Goal: Information Seeking & Learning: Learn about a topic

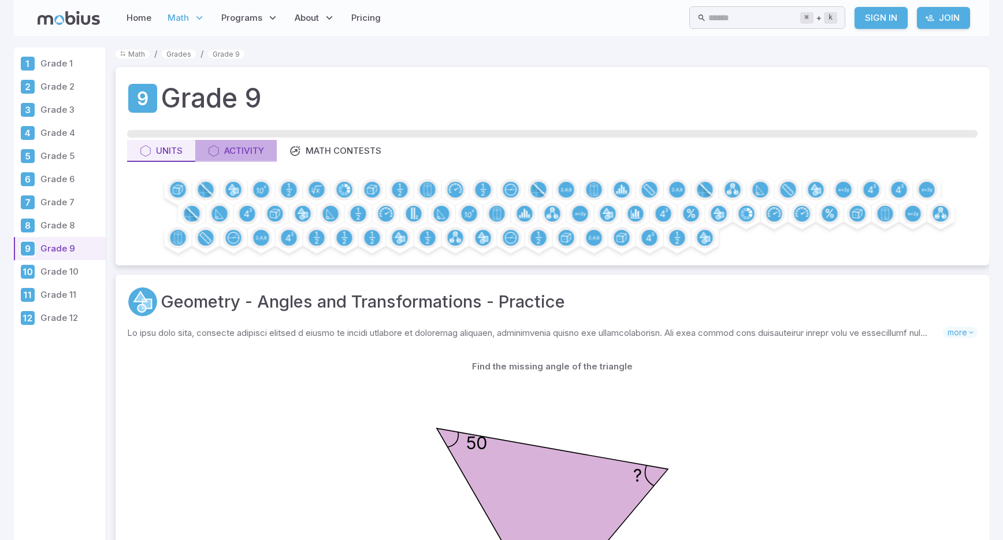
click at [248, 148] on div "Activity" at bounding box center [236, 150] width 56 height 13
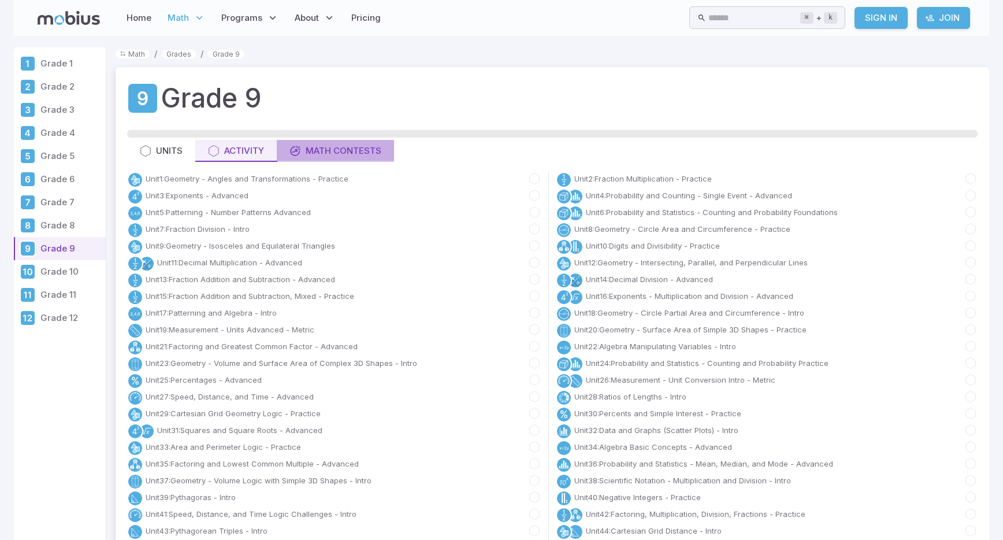
click at [348, 150] on div "Math Contests" at bounding box center [335, 150] width 92 height 13
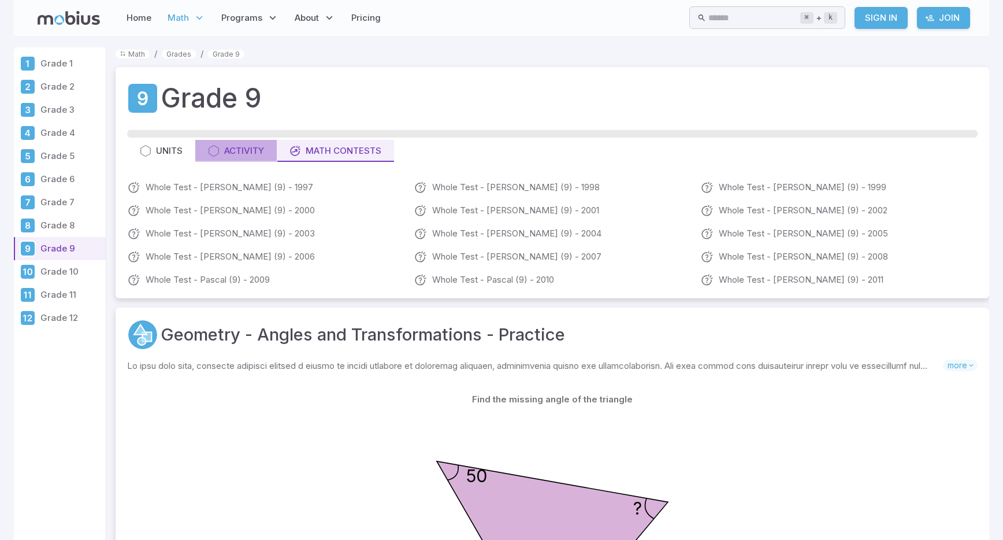
click at [240, 149] on div "Activity" at bounding box center [236, 150] width 56 height 13
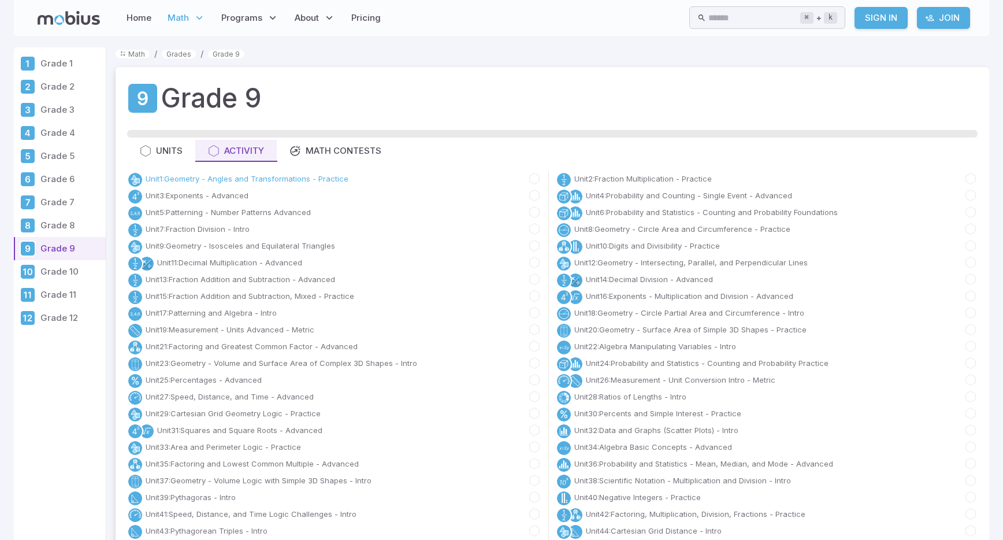
click at [208, 178] on link "Unit 1 : Geometry - Angles and Transformations - Practice" at bounding box center [247, 179] width 203 height 12
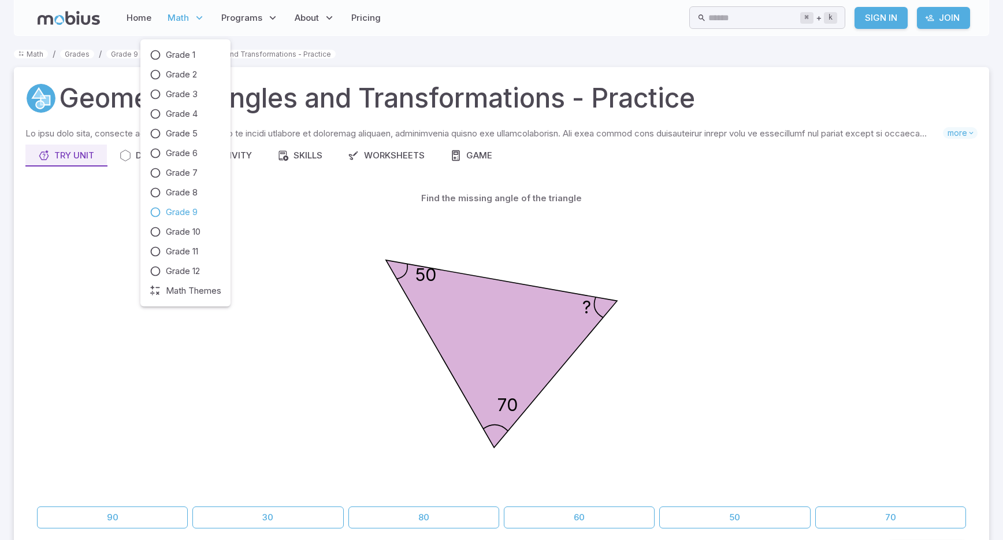
click at [197, 18] on icon at bounding box center [200, 18] width 12 height 12
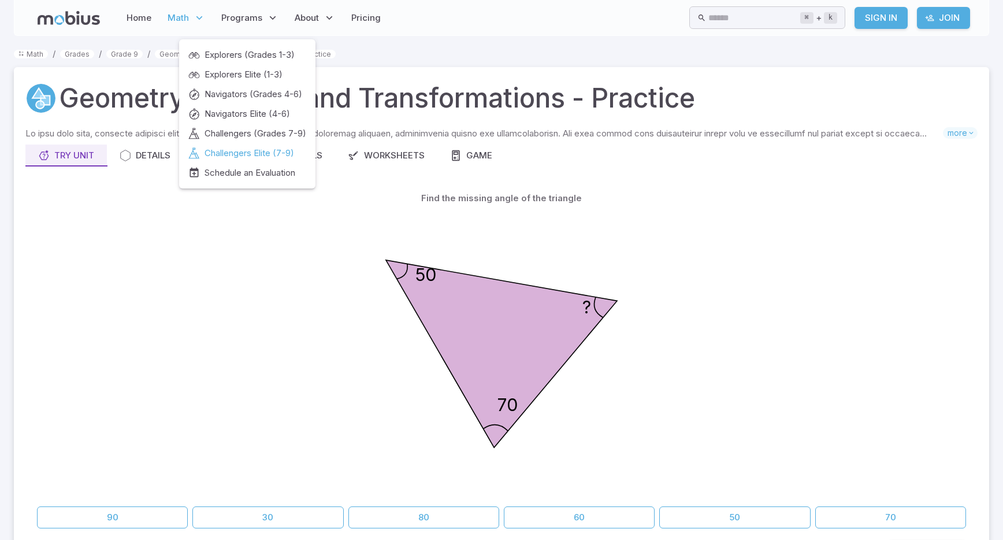
click at [270, 153] on span "Challengers Elite (7-9)" at bounding box center [250, 153] width 90 height 13
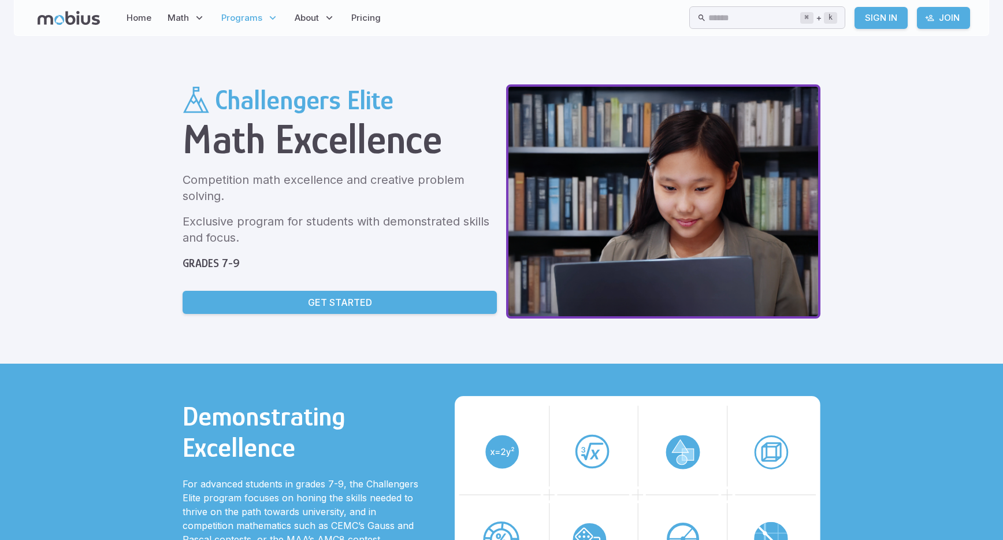
click at [206, 163] on div "Challengers Elite Math Excellence Competition math excellence and creative prob…" at bounding box center [340, 202] width 314 height 237
click at [373, 16] on link "Pricing" at bounding box center [366, 18] width 36 height 27
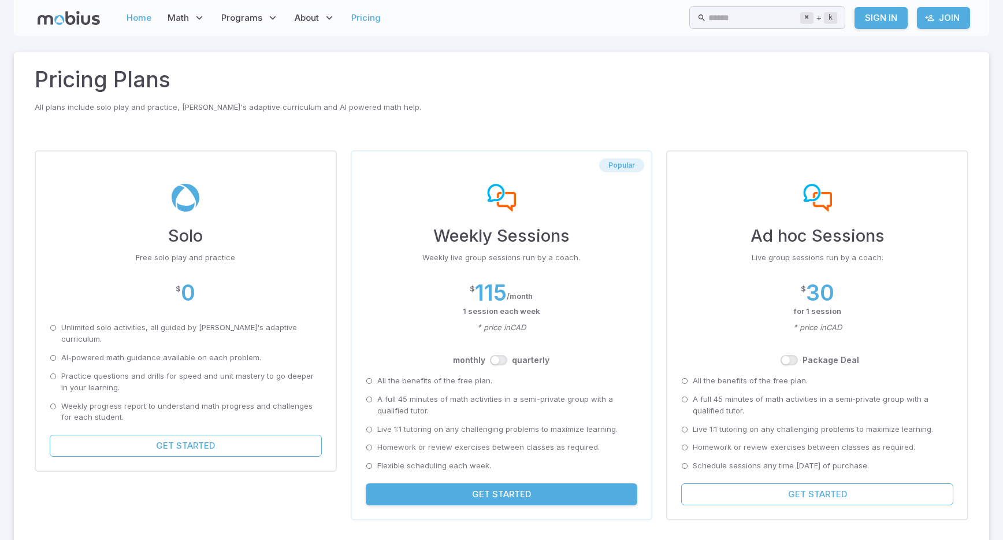
click at [144, 19] on link "Home" at bounding box center [139, 18] width 32 height 27
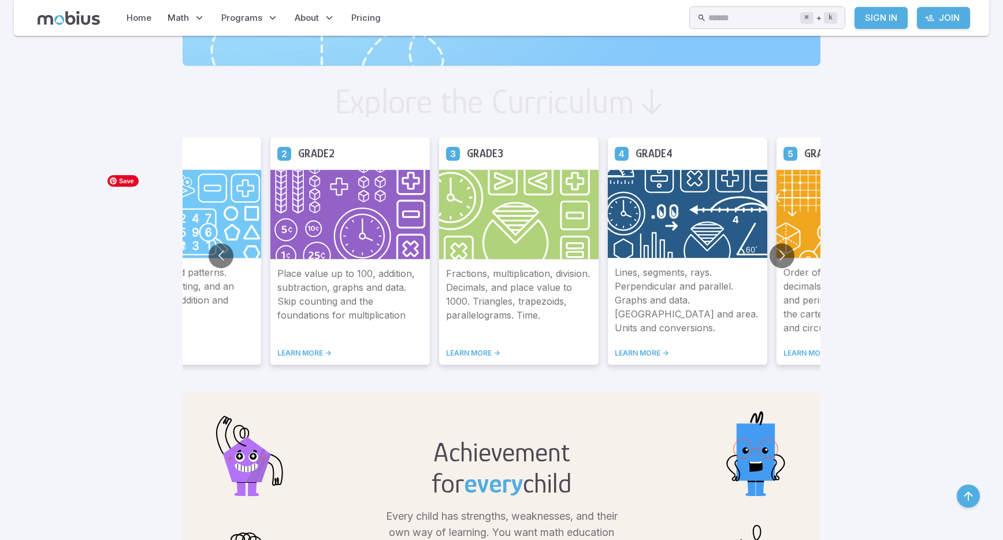
scroll to position [600, 0]
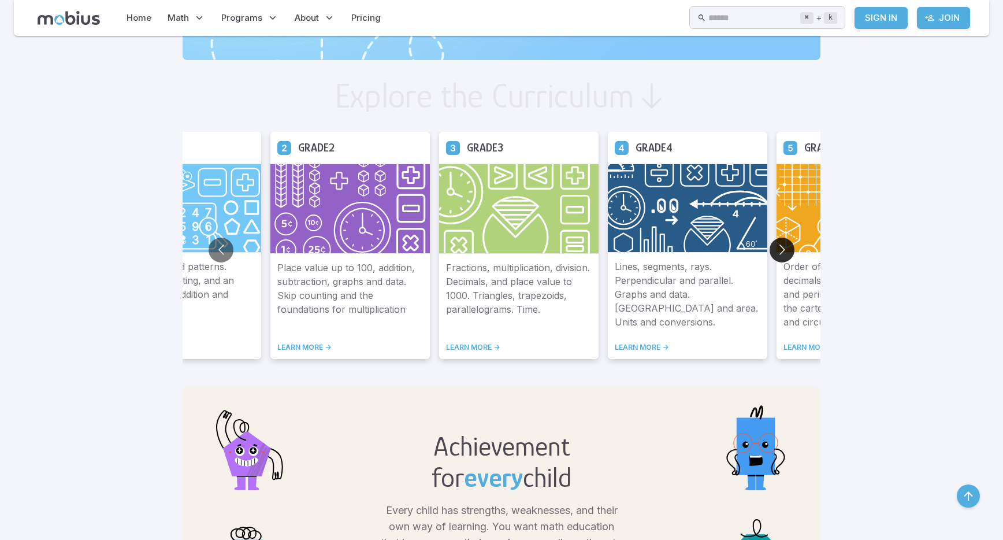
click at [778, 244] on button "Go to next slide" at bounding box center [781, 249] width 25 height 25
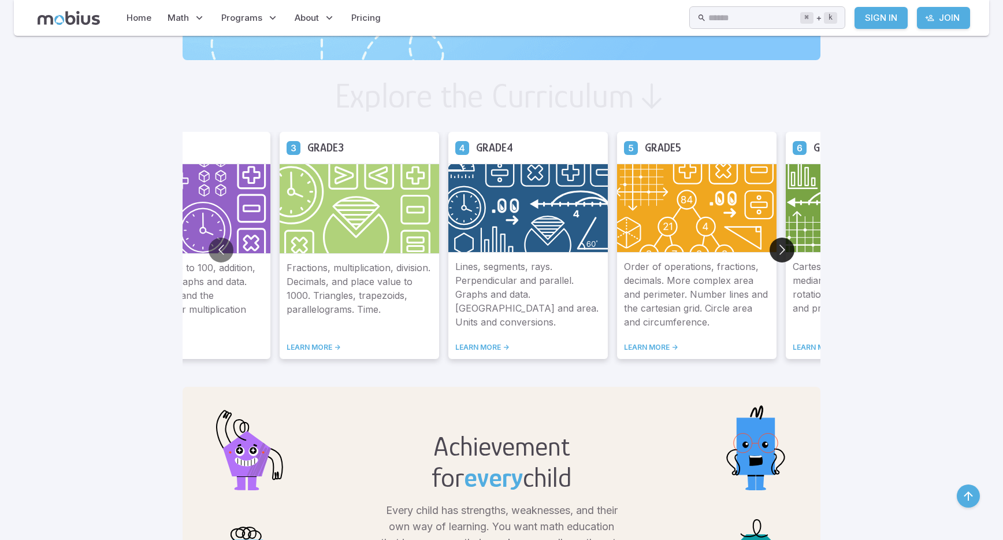
click at [778, 244] on button "Go to next slide" at bounding box center [781, 249] width 25 height 25
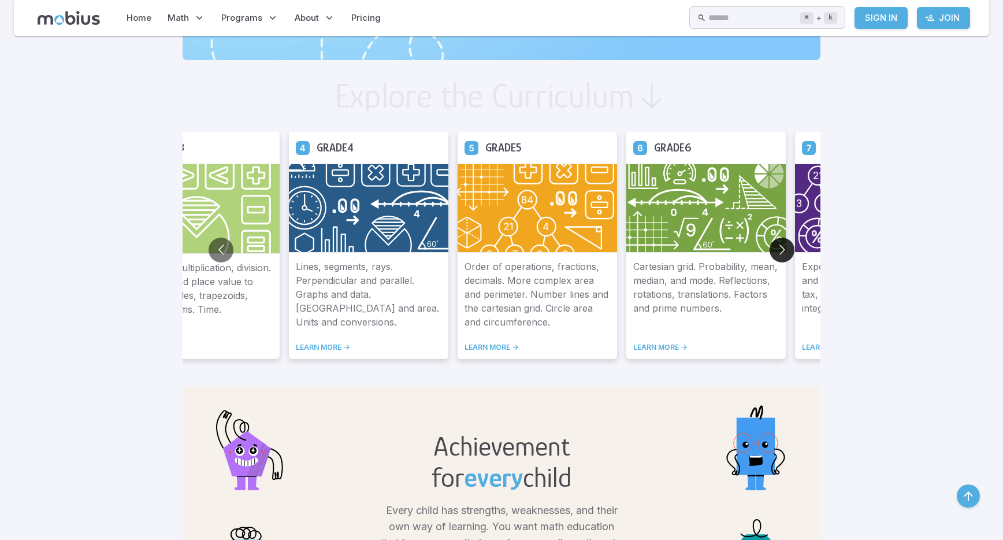
click at [778, 244] on button "Go to next slide" at bounding box center [781, 249] width 25 height 25
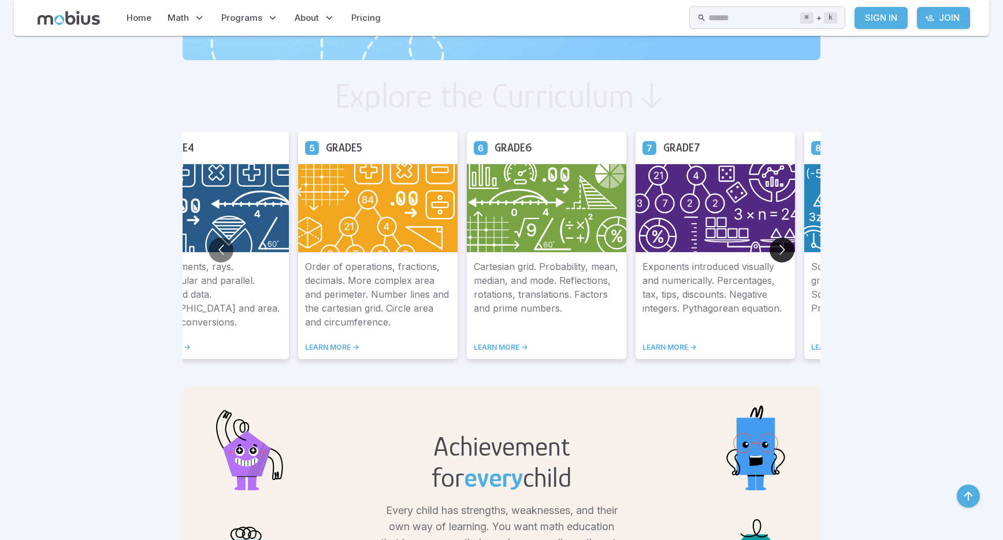
click at [778, 244] on button "Go to next slide" at bounding box center [781, 249] width 25 height 25
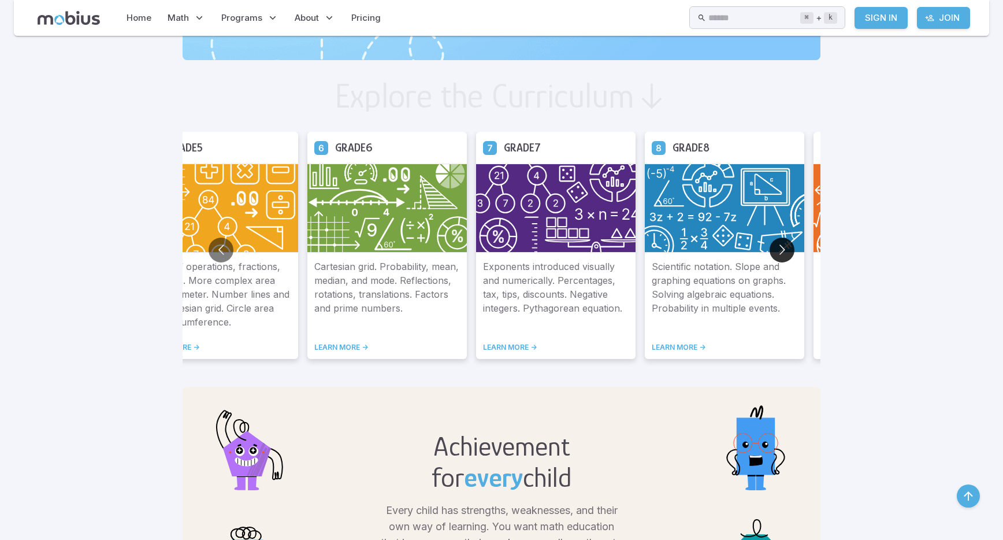
click at [778, 244] on button "Go to next slide" at bounding box center [781, 249] width 25 height 25
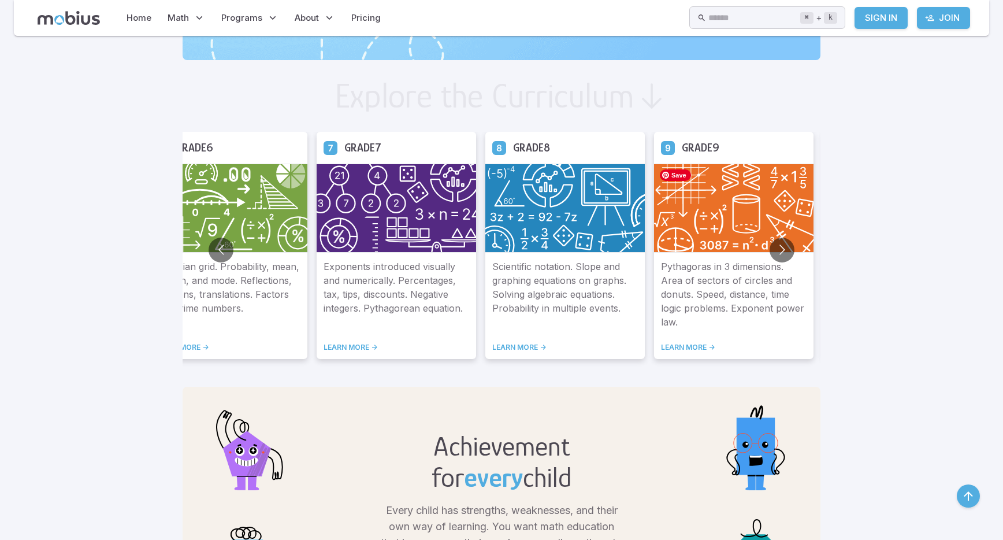
click at [719, 202] on img at bounding box center [733, 207] width 159 height 89
click at [684, 346] on link "LEARN MORE ->" at bounding box center [734, 347] width 146 height 9
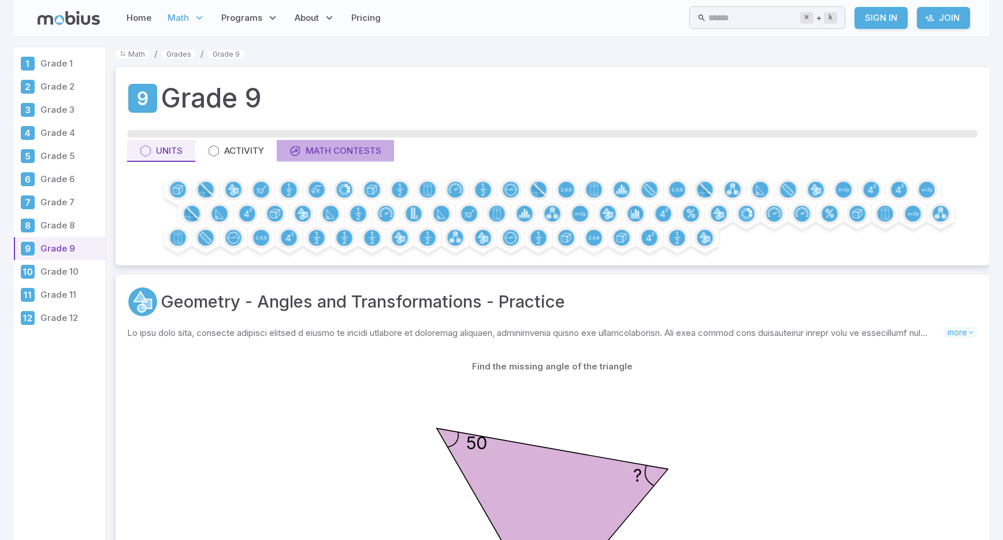
click at [343, 150] on div "Math Contests" at bounding box center [335, 150] width 92 height 13
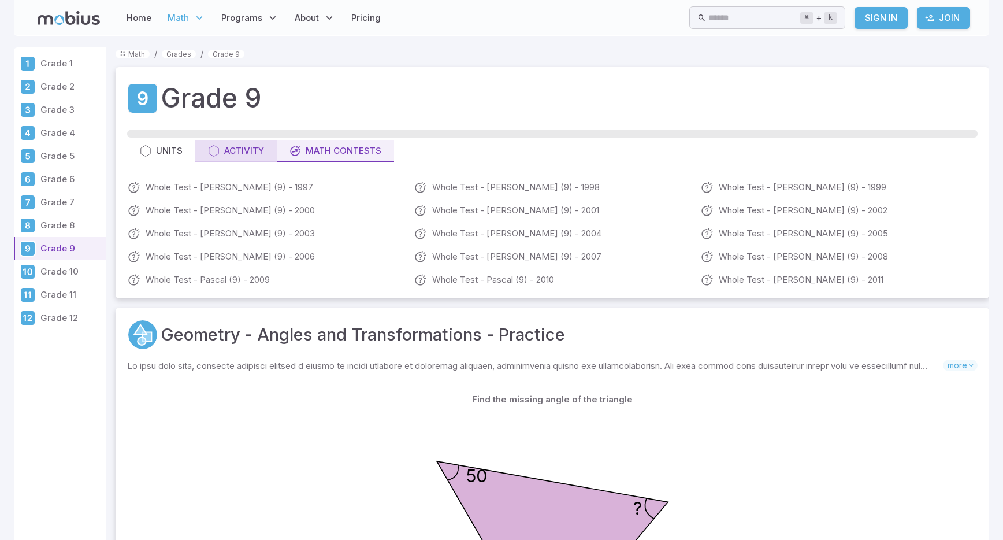
click at [255, 154] on div "Activity" at bounding box center [236, 150] width 56 height 13
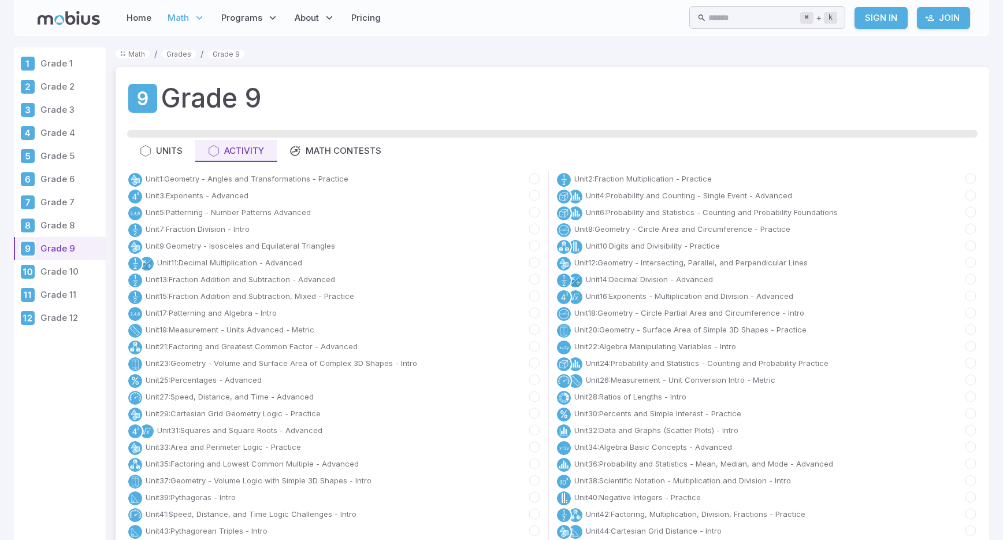
click at [253, 218] on div "Unit 5 : Patterning - Number Patterns Advanced" at bounding box center [219, 213] width 184 height 16
click at [252, 214] on link "Unit 5 : Patterning - Number Patterns Advanced" at bounding box center [228, 212] width 165 height 12
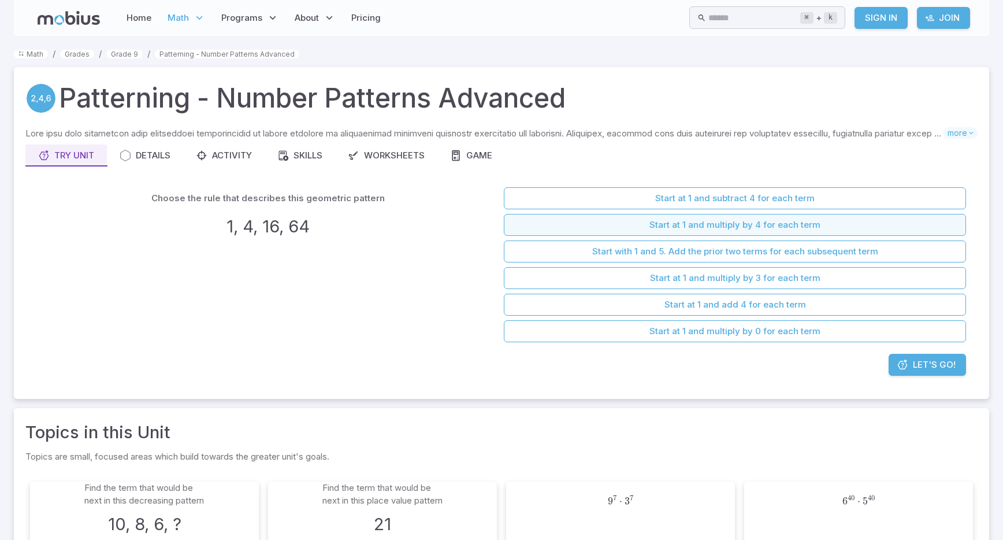
click at [756, 224] on button "Start at 1 and multiply by 4 for each term" at bounding box center [735, 225] width 462 height 22
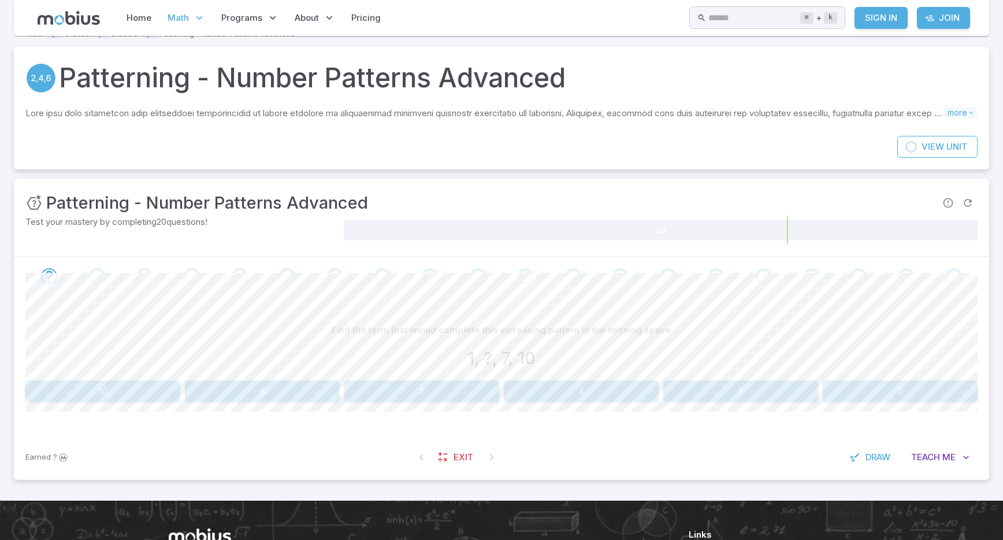
scroll to position [21, 0]
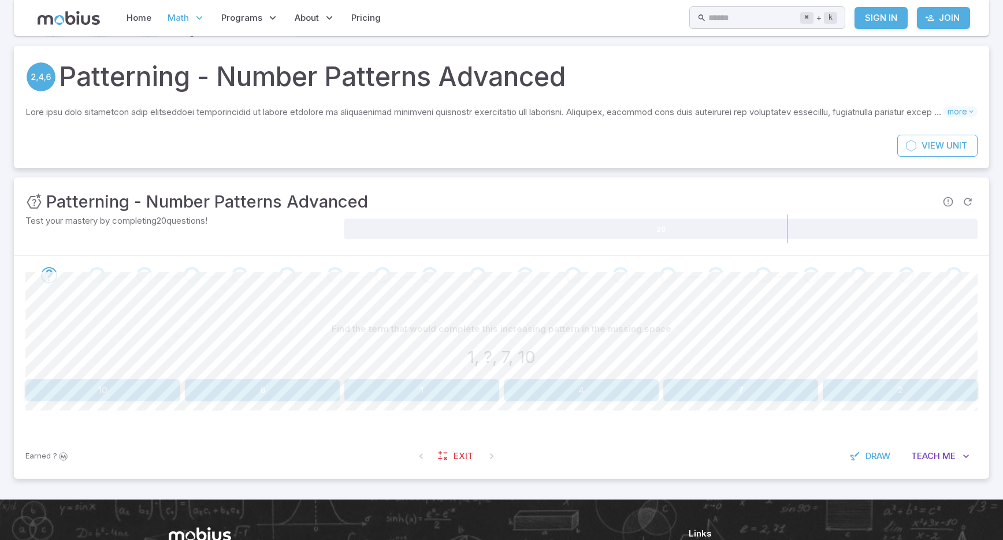
click at [571, 392] on button "4" at bounding box center [581, 390] width 155 height 22
click at [931, 452] on span "Teach" at bounding box center [925, 455] width 29 height 13
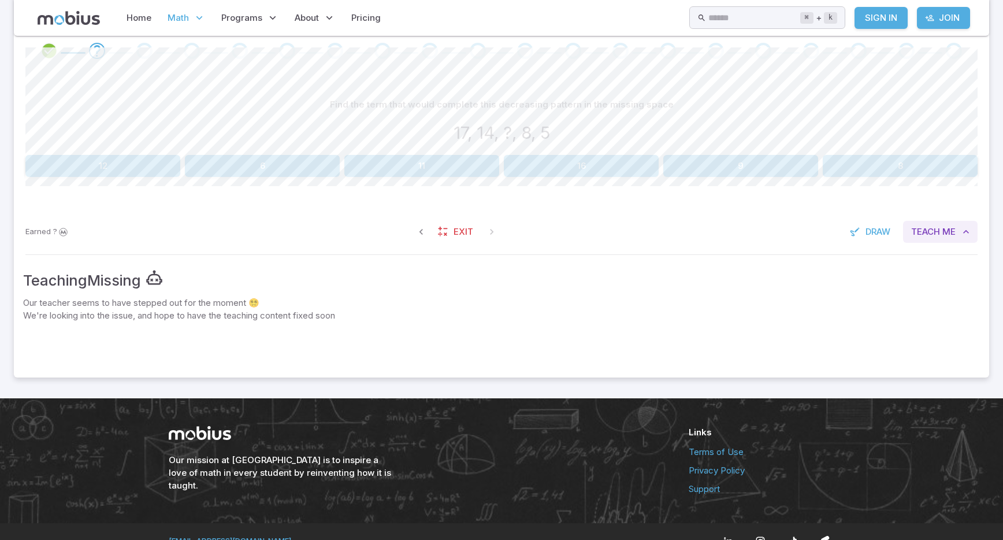
scroll to position [248, 0]
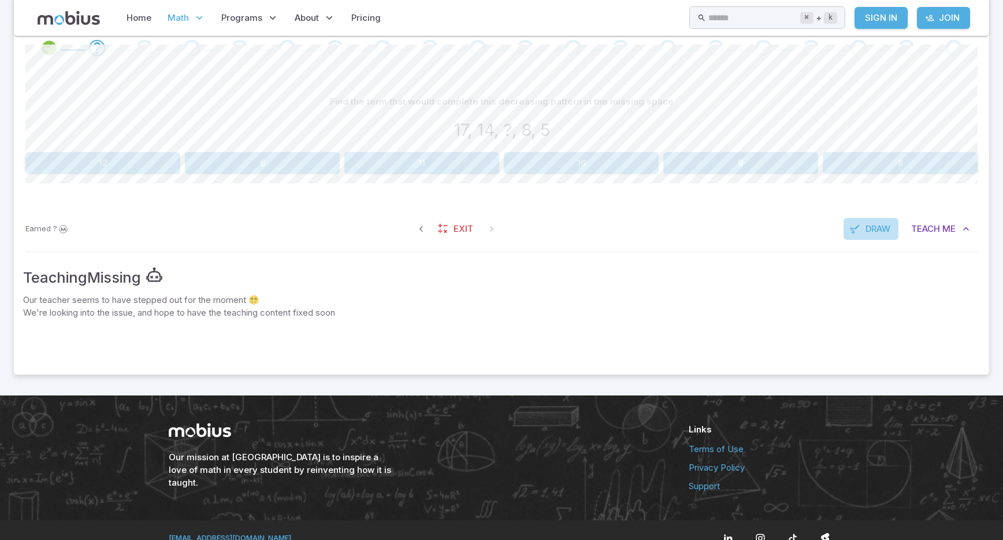
click at [875, 226] on span "Draw" at bounding box center [877, 228] width 25 height 13
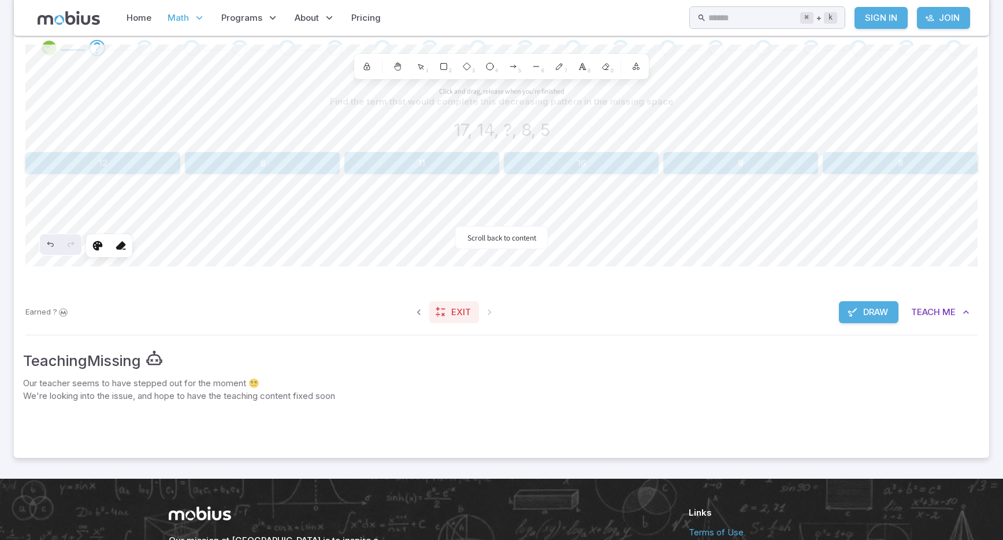
click at [465, 313] on span "Exit" at bounding box center [461, 312] width 20 height 13
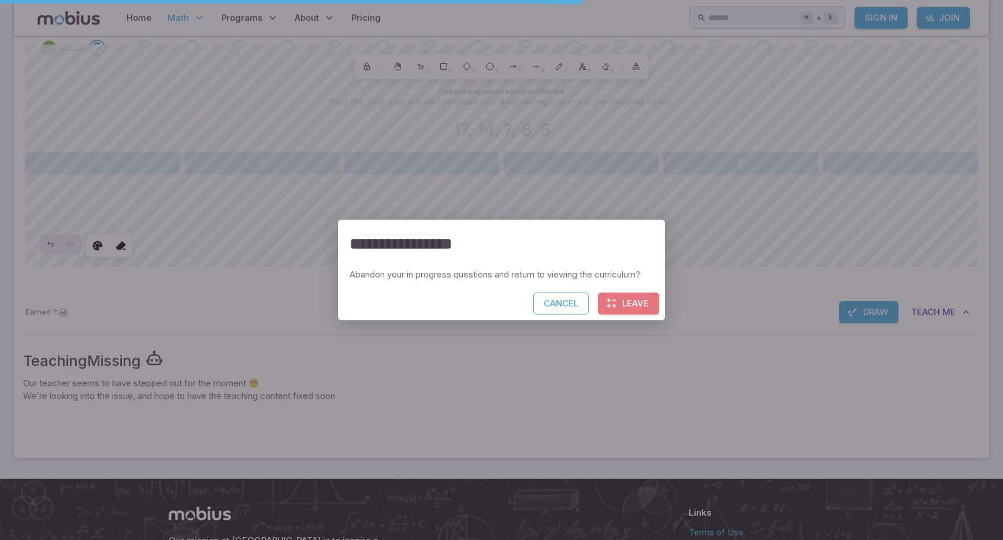
click at [645, 304] on button "Leave" at bounding box center [628, 303] width 61 height 22
